Goal: Find specific page/section

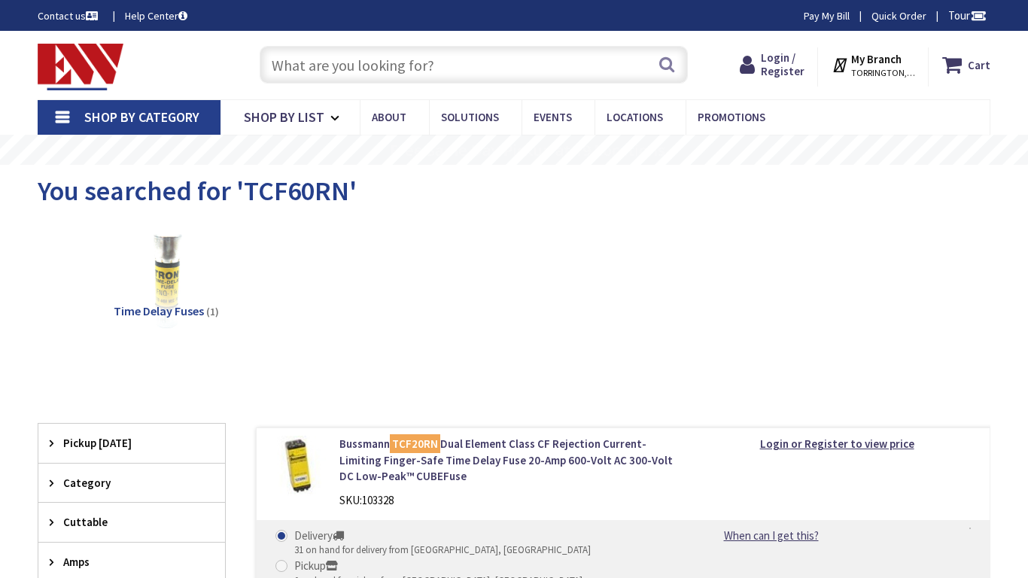
type input "Stormont, [GEOGRAPHIC_DATA], and [STREET_ADDRESS]"
